Goal: Information Seeking & Learning: Check status

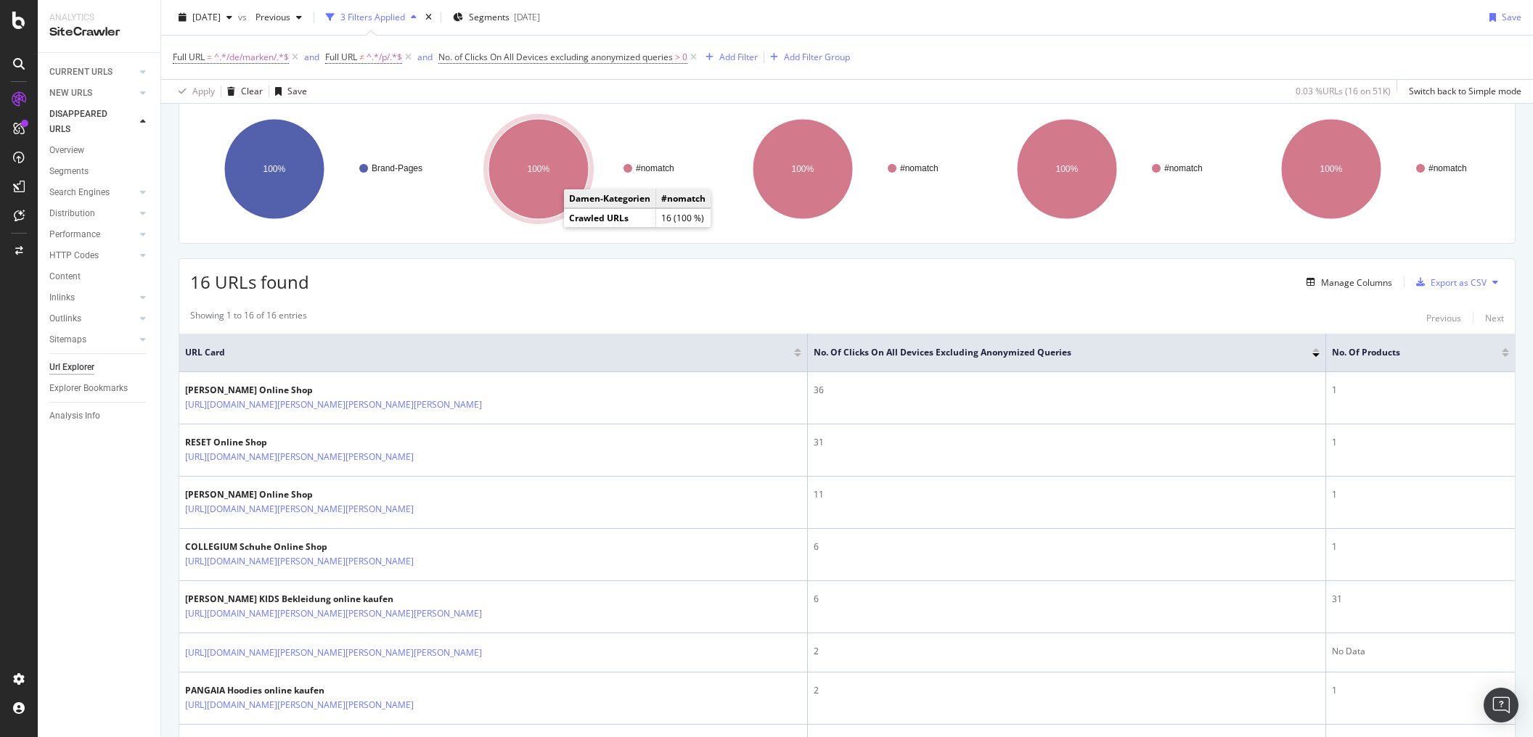
scroll to position [174, 0]
